Goal: Transaction & Acquisition: Purchase product/service

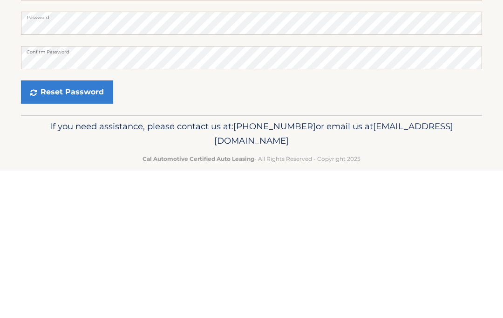
click at [93, 229] on button "Reset Password" at bounding box center [67, 240] width 92 height 23
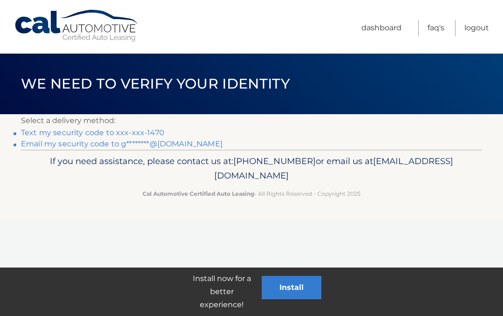
click at [144, 131] on link "Text my security code to xxx-xxx-1470" at bounding box center [92, 132] width 143 height 9
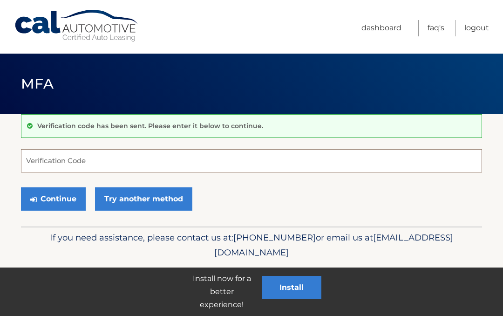
click at [140, 156] on input "Verification Code" at bounding box center [251, 160] width 461 height 23
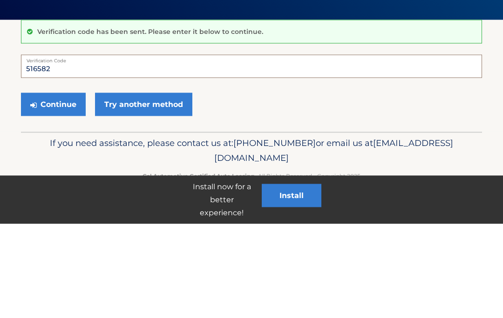
type input "516582"
click at [64, 187] on button "Continue" at bounding box center [53, 198] width 65 height 23
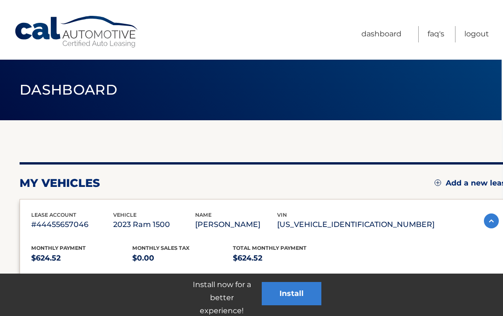
scroll to position [0, 3]
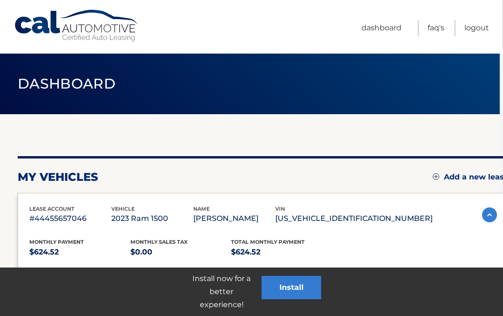
click at [383, 27] on link "Dashboard" at bounding box center [381, 28] width 40 height 16
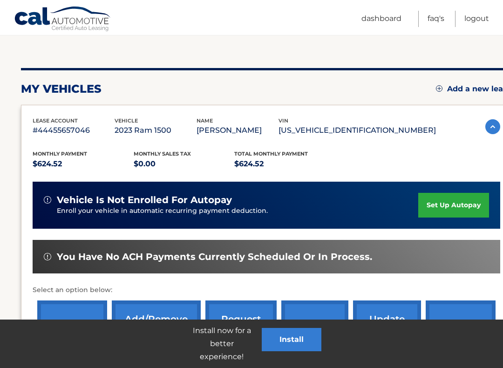
scroll to position [88, 0]
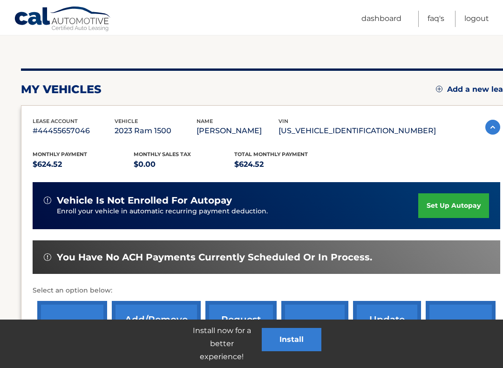
click at [305, 158] on p "$624.52" at bounding box center [284, 164] width 101 height 13
click at [324, 154] on div "Total Monthly Payment $624.52" at bounding box center [284, 160] width 101 height 21
click at [489, 127] on img at bounding box center [492, 127] width 15 height 15
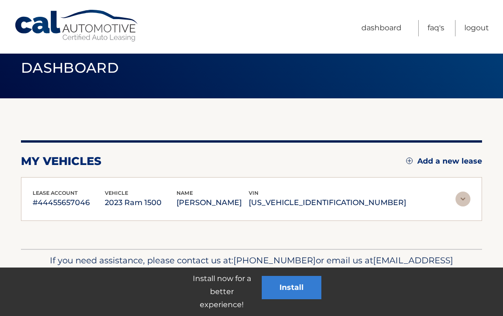
scroll to position [18, 0]
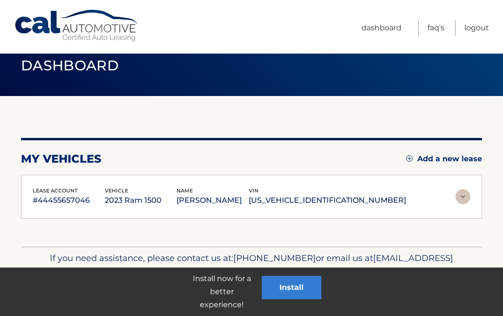
click at [467, 198] on img at bounding box center [462, 196] width 15 height 15
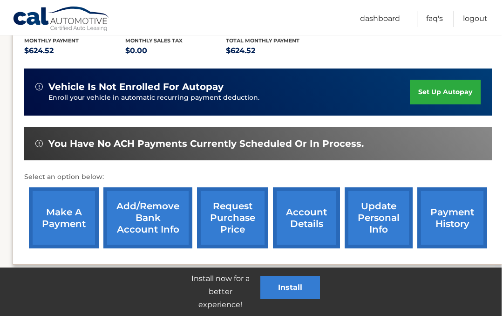
scroll to position [201, 7]
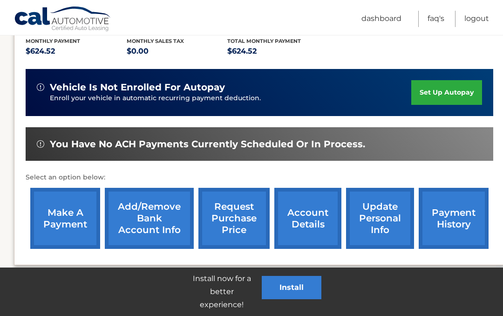
click at [61, 215] on link "make a payment" at bounding box center [65, 218] width 70 height 61
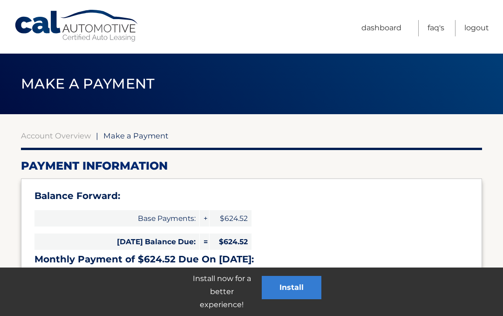
select select "YTY0YWUwNDUtOTc0Yy00YjM1LWI4NGItZWUzMzE5ZmExNWYy"
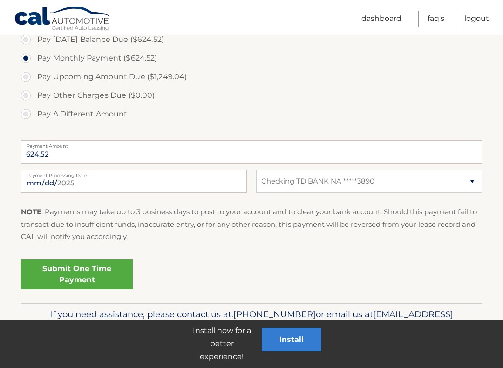
scroll to position [333, 0]
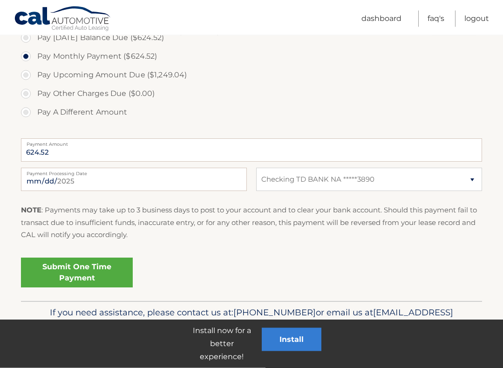
click at [74, 266] on link "Submit One Time Payment" at bounding box center [77, 273] width 112 height 30
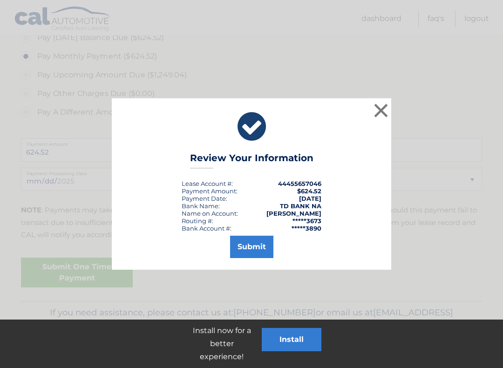
click at [249, 239] on button "Submit" at bounding box center [251, 247] width 43 height 22
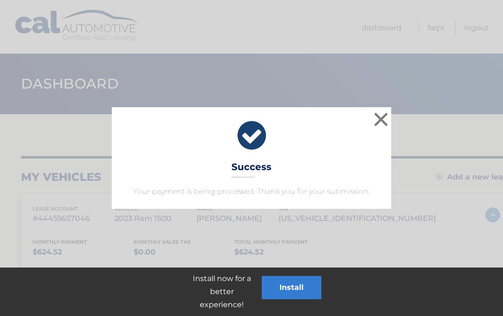
click at [380, 114] on button "×" at bounding box center [381, 119] width 19 height 19
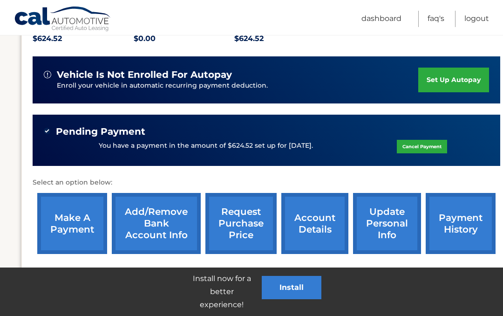
scroll to position [264, 0]
